Goal: Navigation & Orientation: Find specific page/section

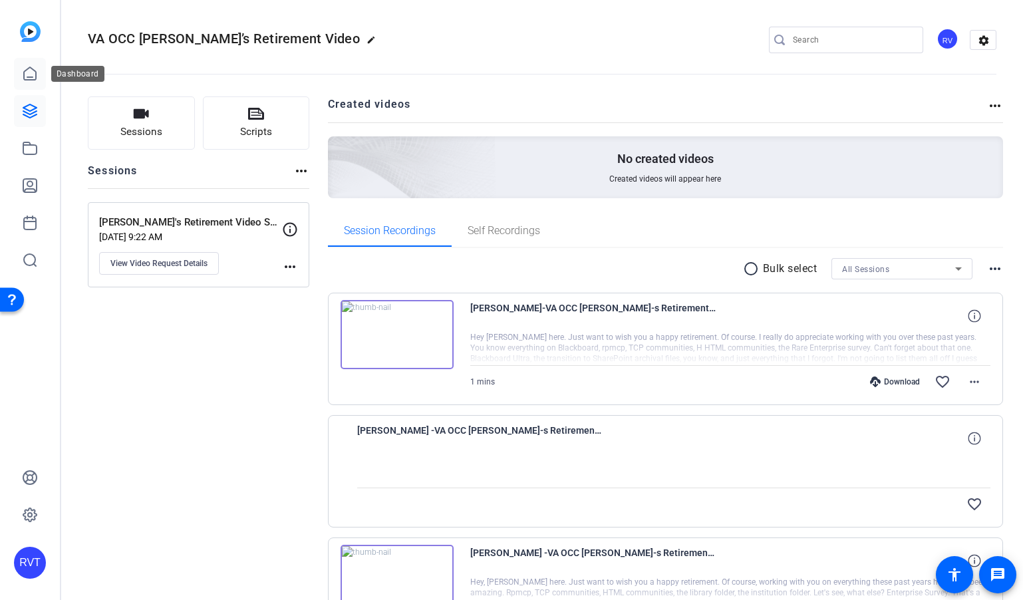
click at [36, 81] on icon at bounding box center [30, 74] width 16 height 16
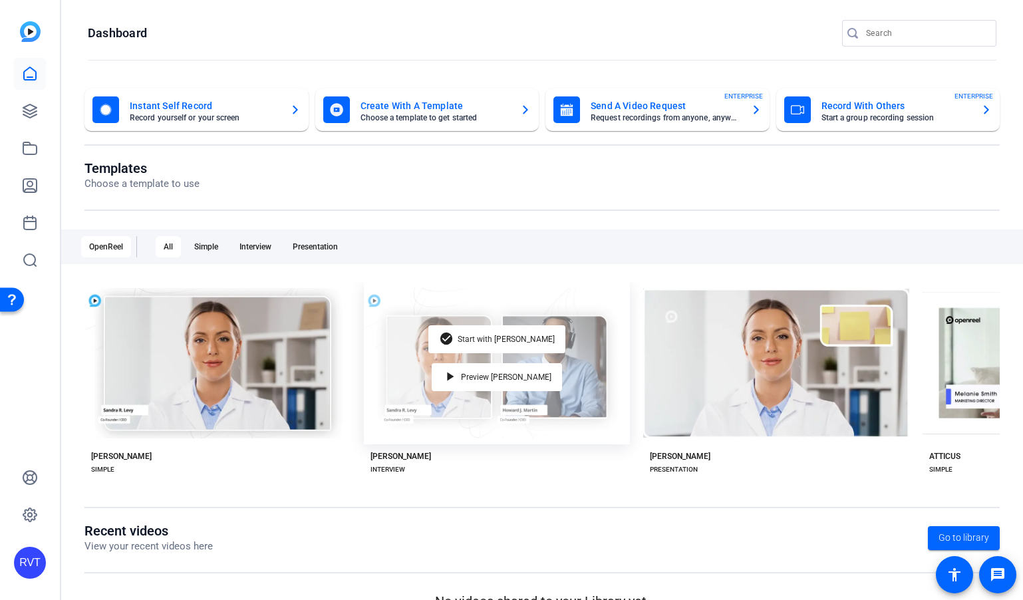
scroll to position [28, 0]
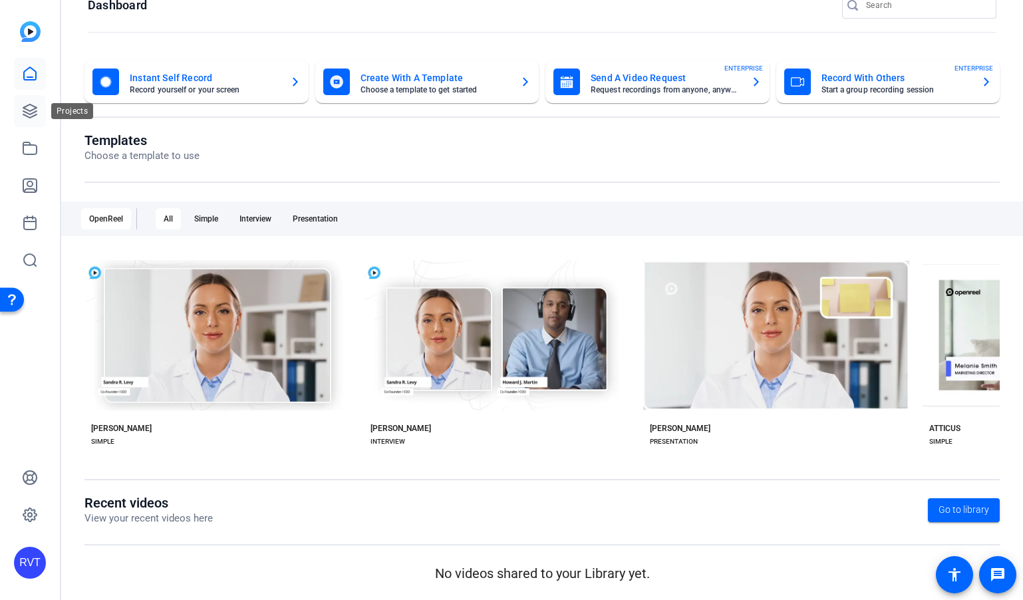
click at [22, 120] on link at bounding box center [30, 111] width 32 height 32
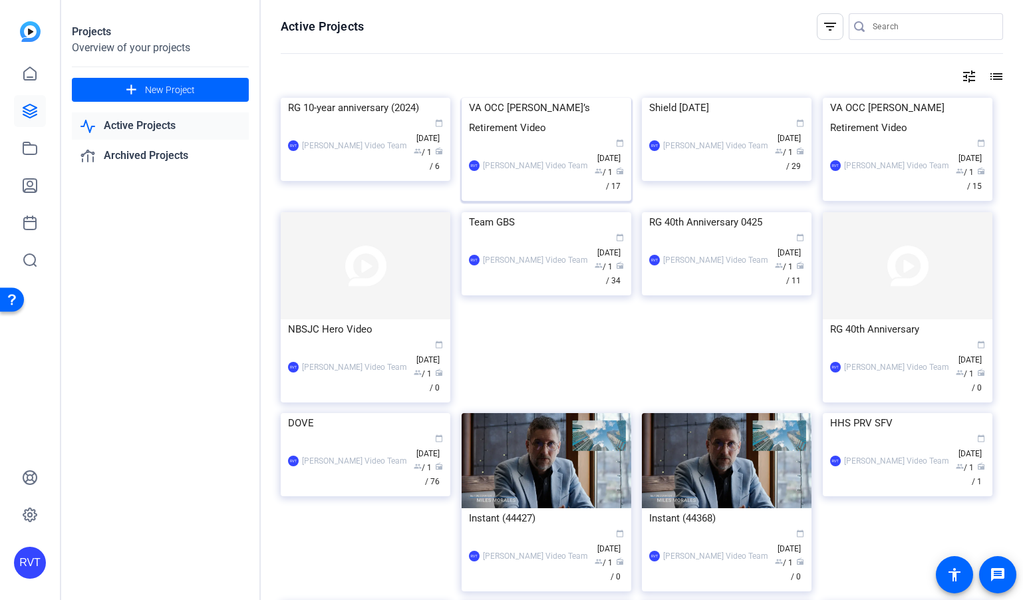
click at [534, 98] on img at bounding box center [547, 98] width 170 height 0
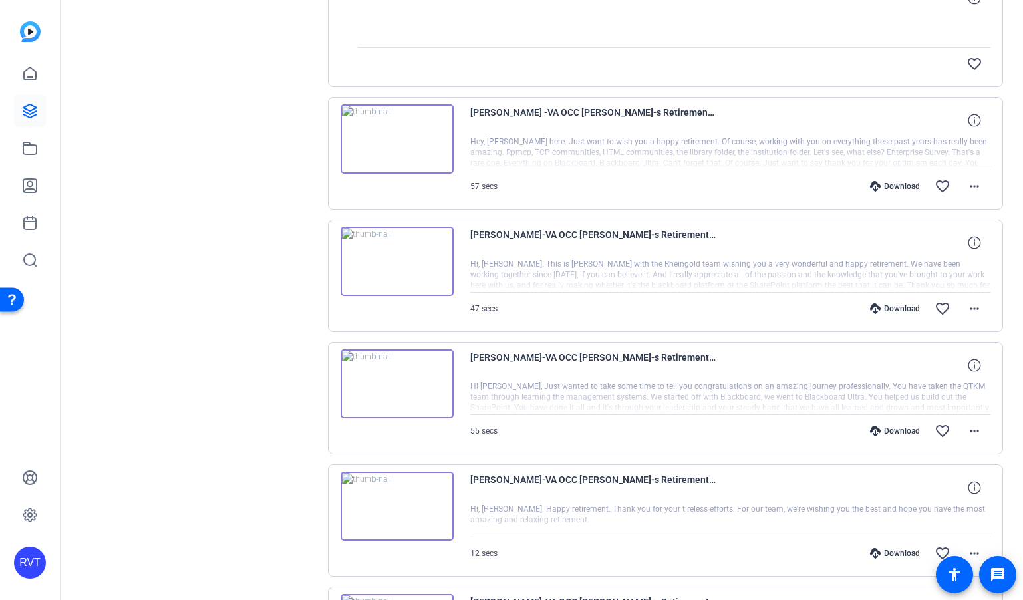
scroll to position [445, 0]
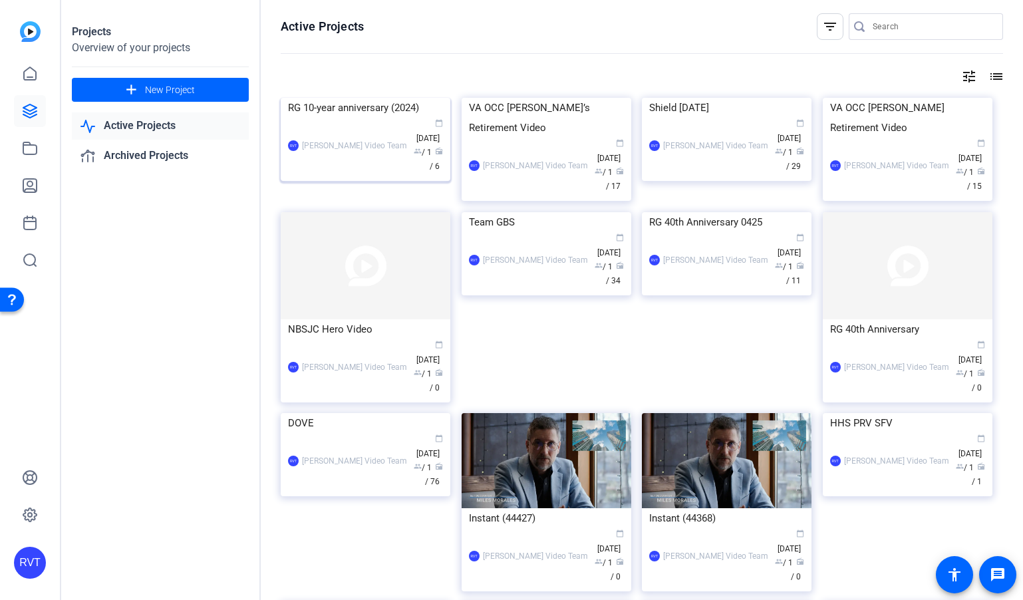
click at [381, 98] on img at bounding box center [366, 98] width 170 height 0
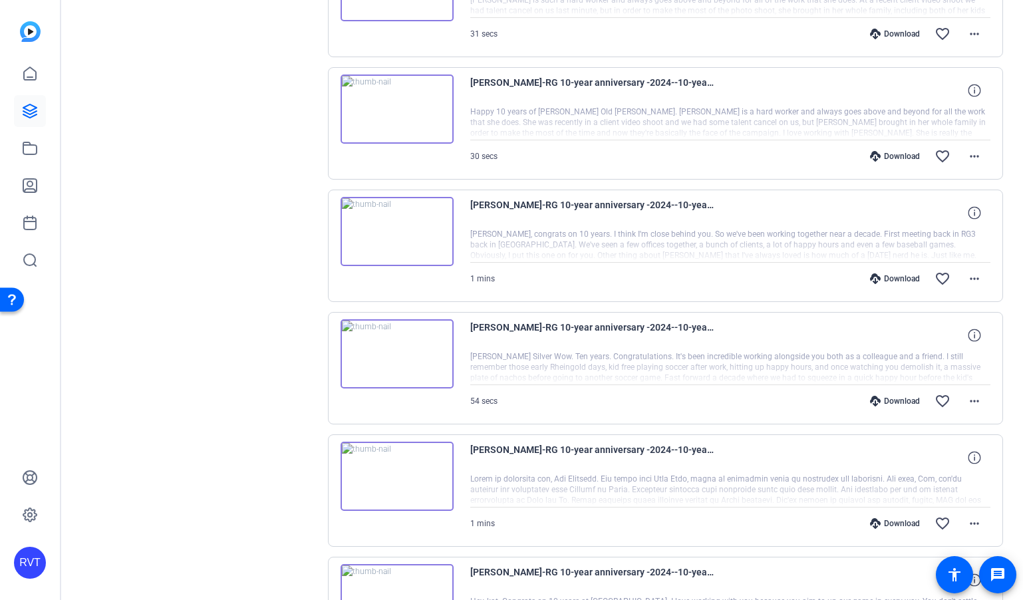
scroll to position [476, 0]
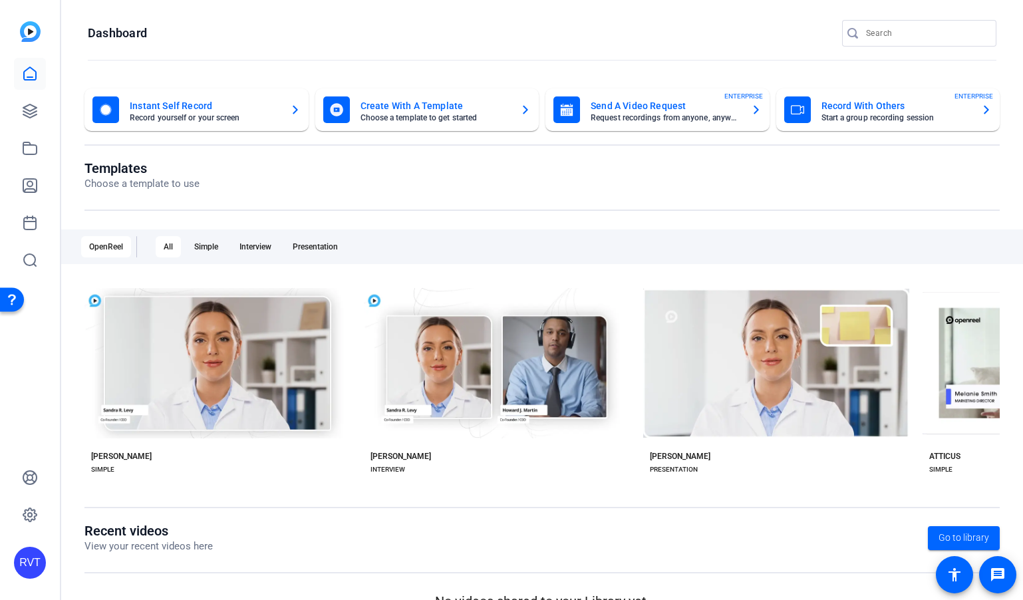
scroll to position [28, 0]
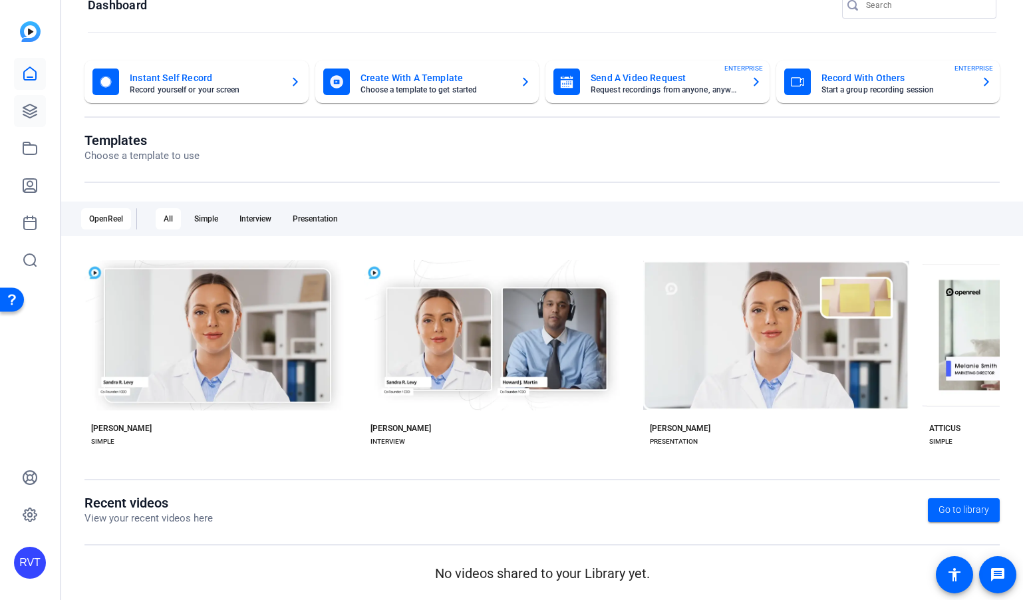
click at [35, 117] on icon at bounding box center [30, 111] width 16 height 16
